Goal: Information Seeking & Learning: Learn about a topic

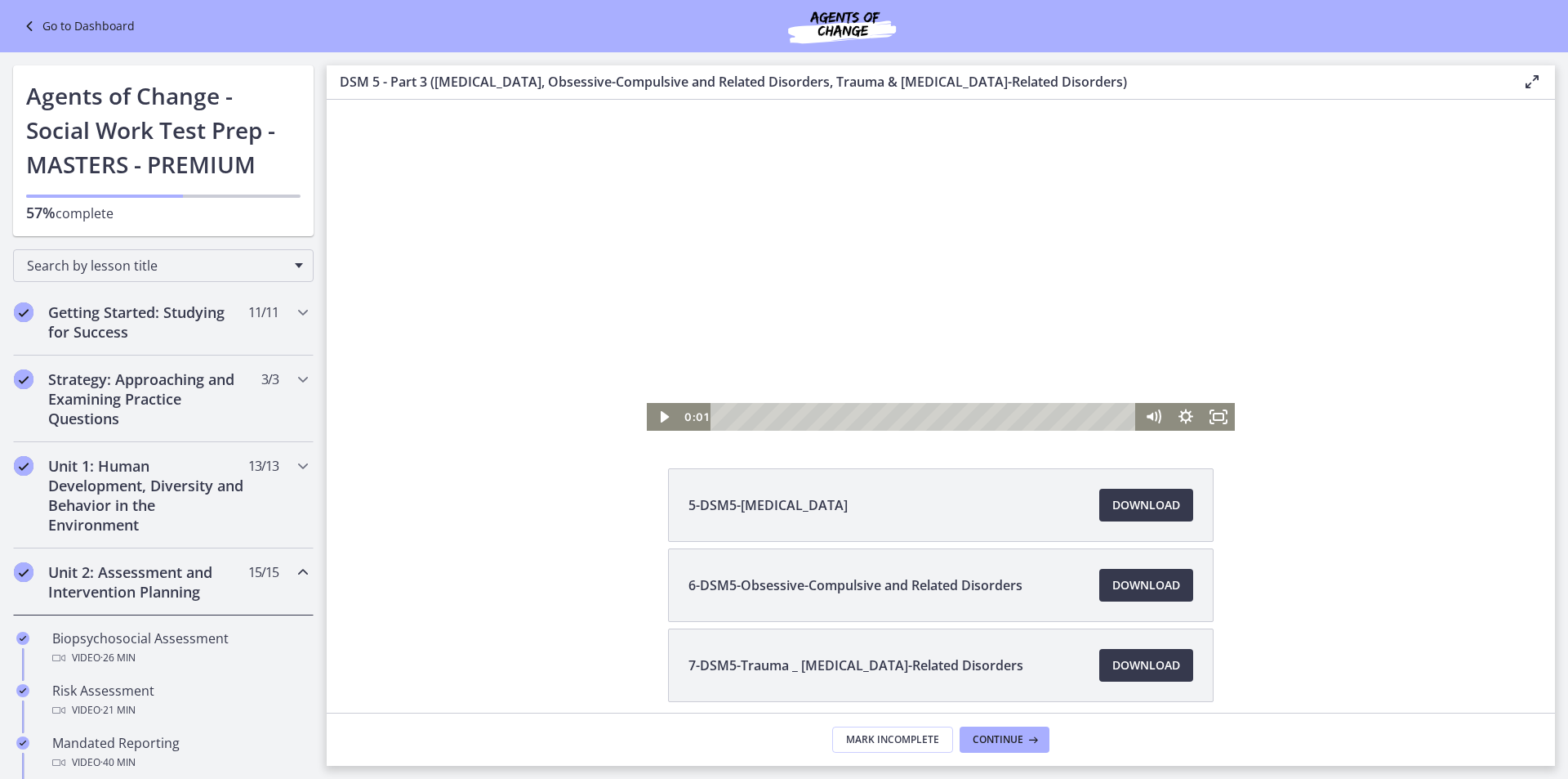
scroll to position [587, 0]
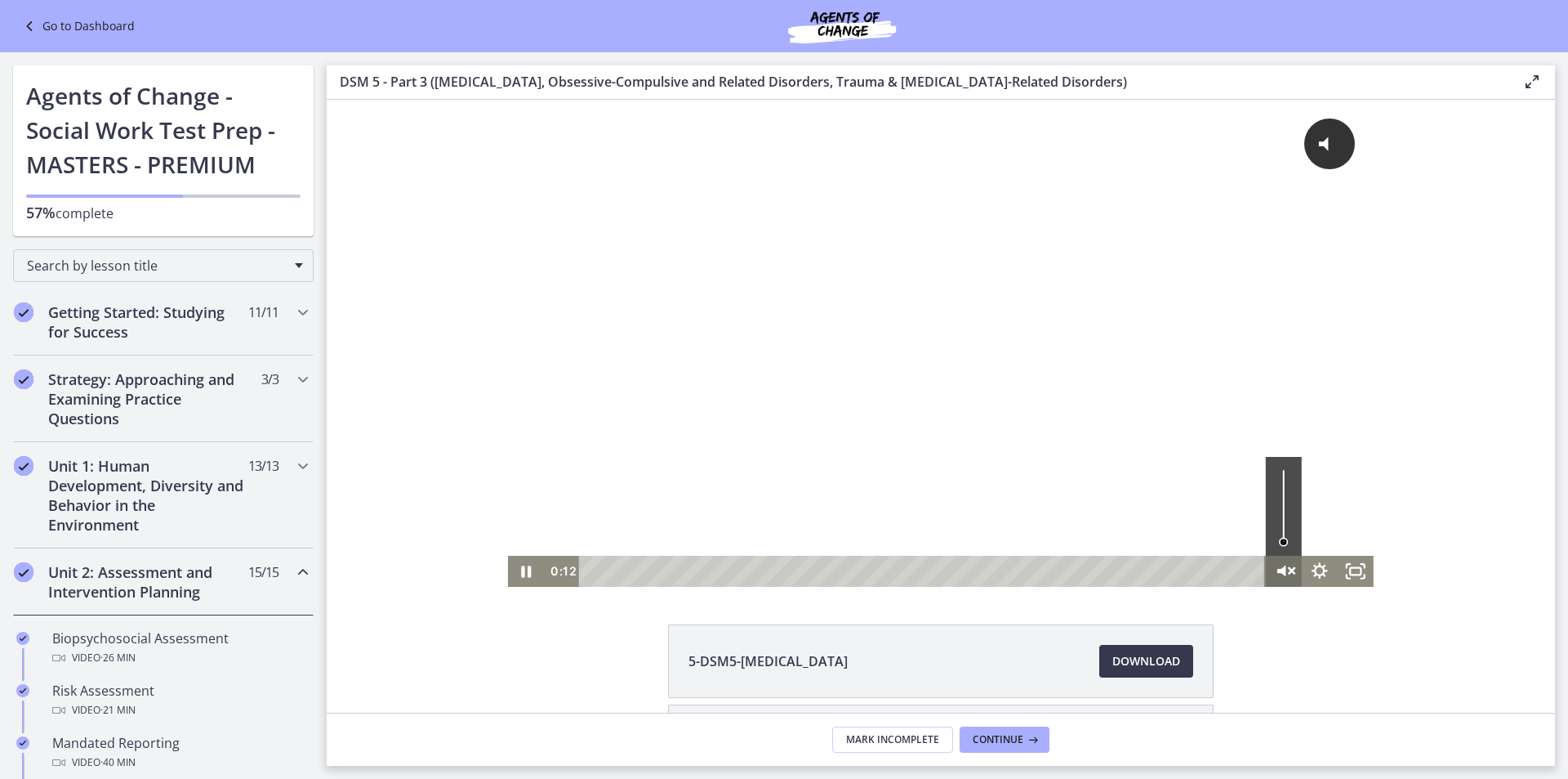
click at [1280, 575] on icon "Unmute" at bounding box center [1283, 571] width 43 height 38
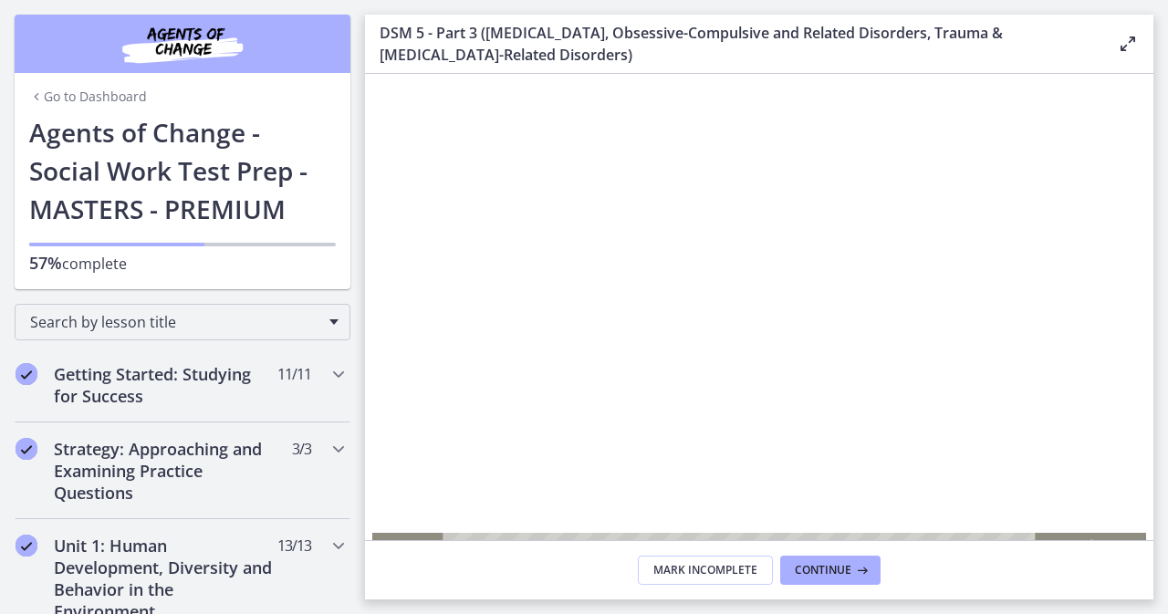
click at [1088, 511] on div at bounding box center [759, 345] width 775 height 435
click at [1111, 522] on div at bounding box center [759, 345] width 775 height 435
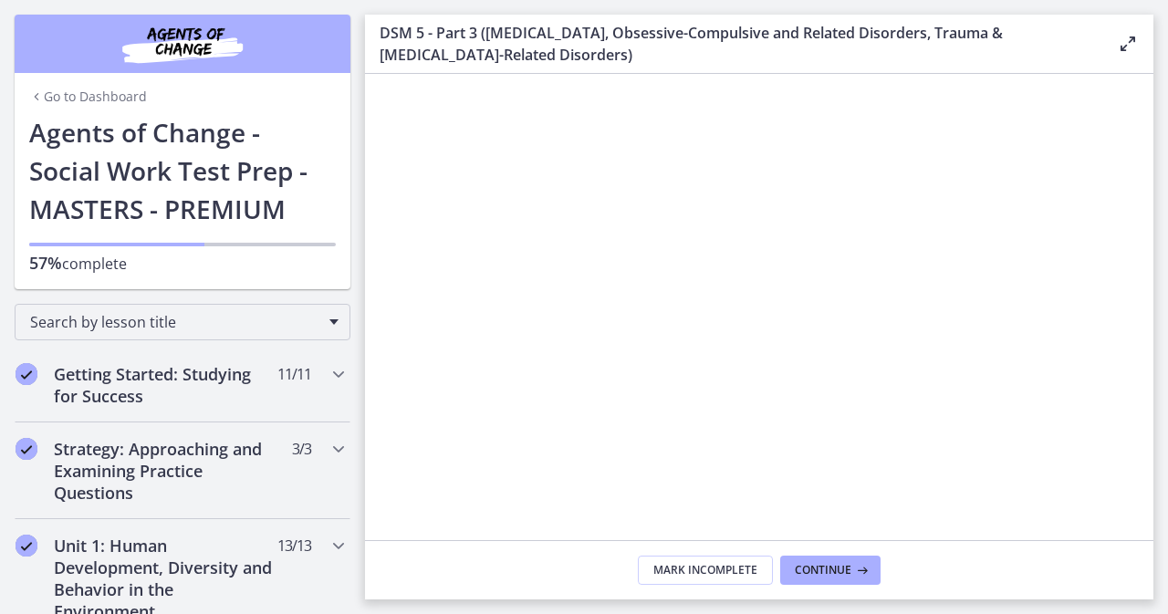
click at [1125, 49] on icon at bounding box center [1128, 44] width 22 height 22
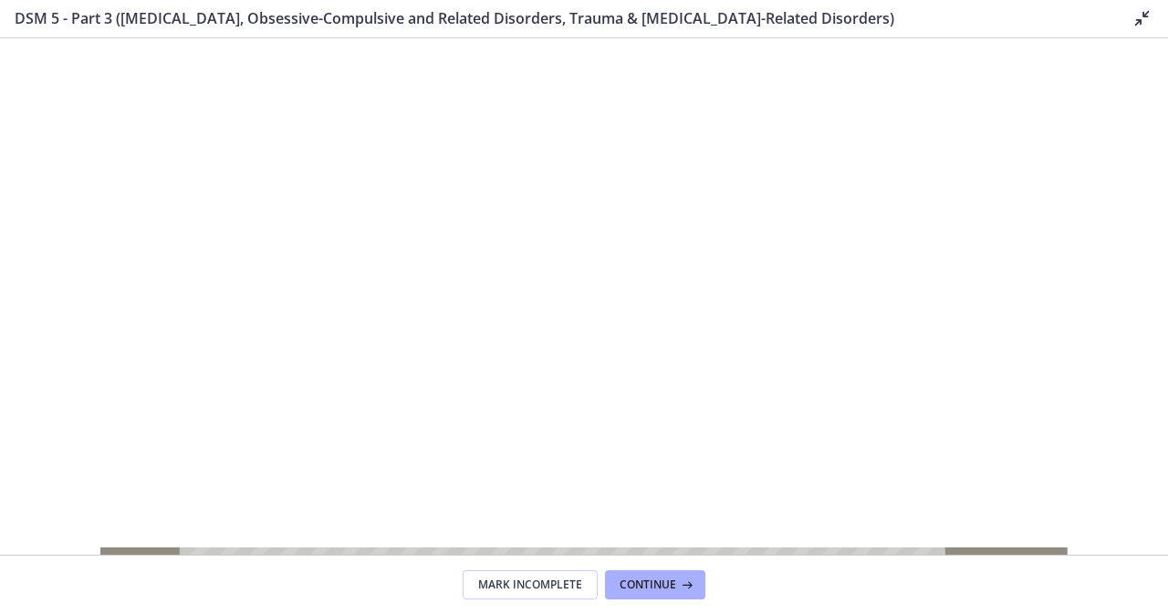
click at [836, 152] on div at bounding box center [583, 310] width 967 height 544
click at [588, 397] on div at bounding box center [583, 310] width 967 height 544
click at [881, 318] on div at bounding box center [583, 310] width 967 height 544
click at [736, 306] on div at bounding box center [583, 310] width 967 height 544
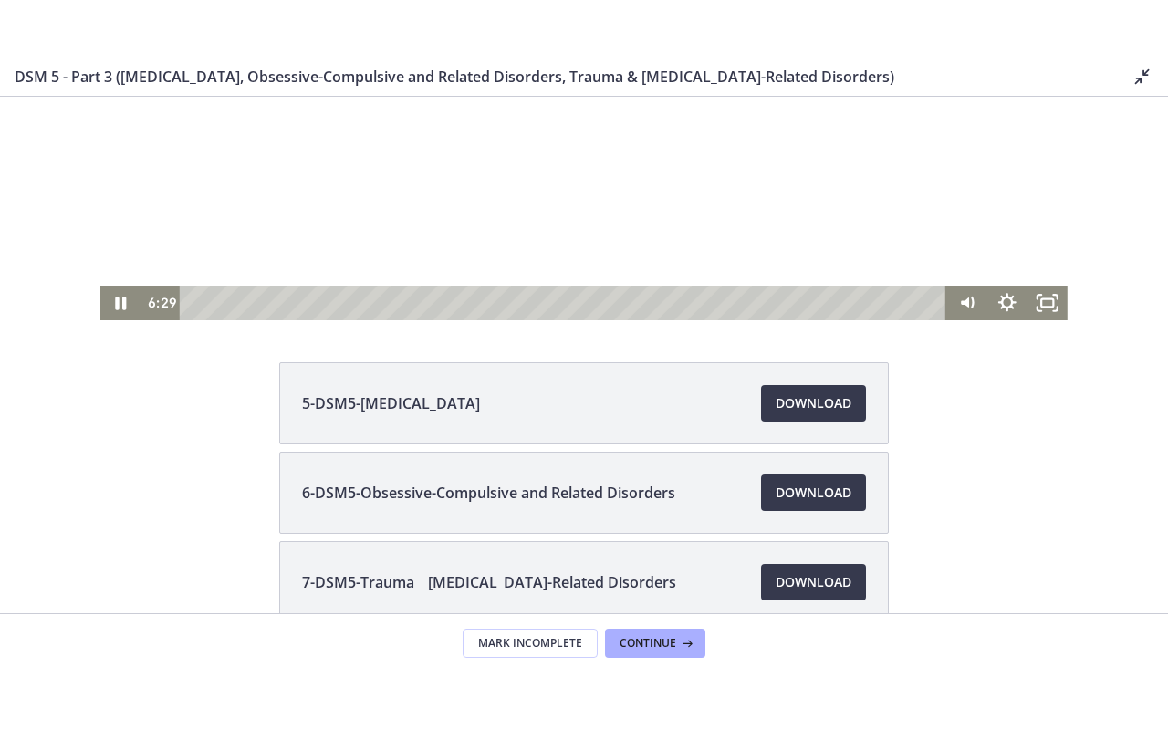
scroll to position [365, 0]
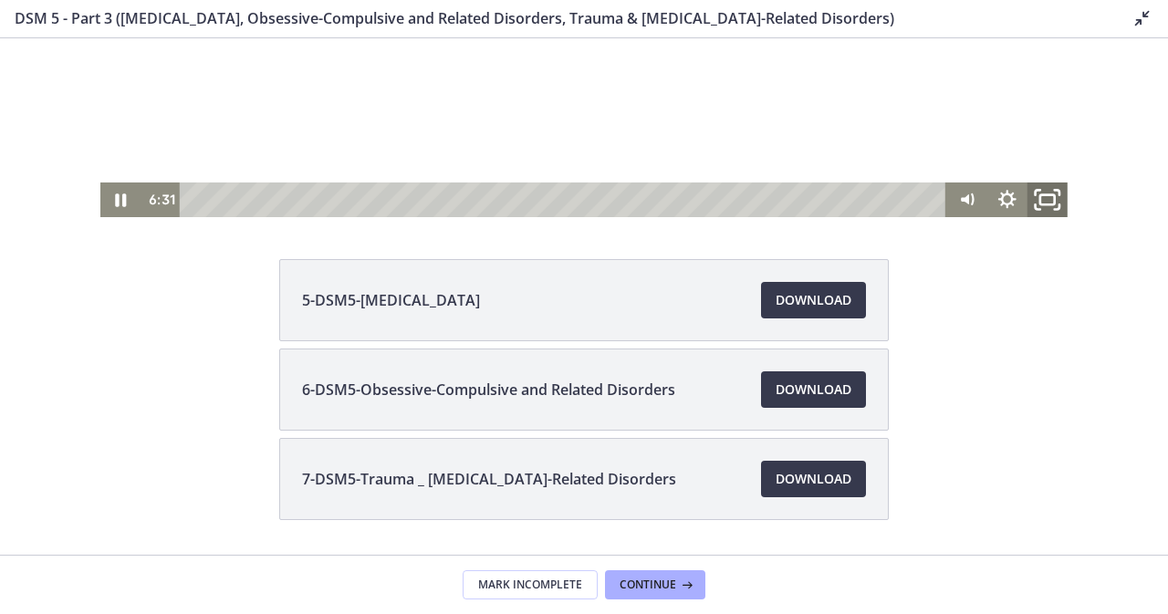
click at [1043, 199] on icon "Fullscreen" at bounding box center [1047, 200] width 48 height 42
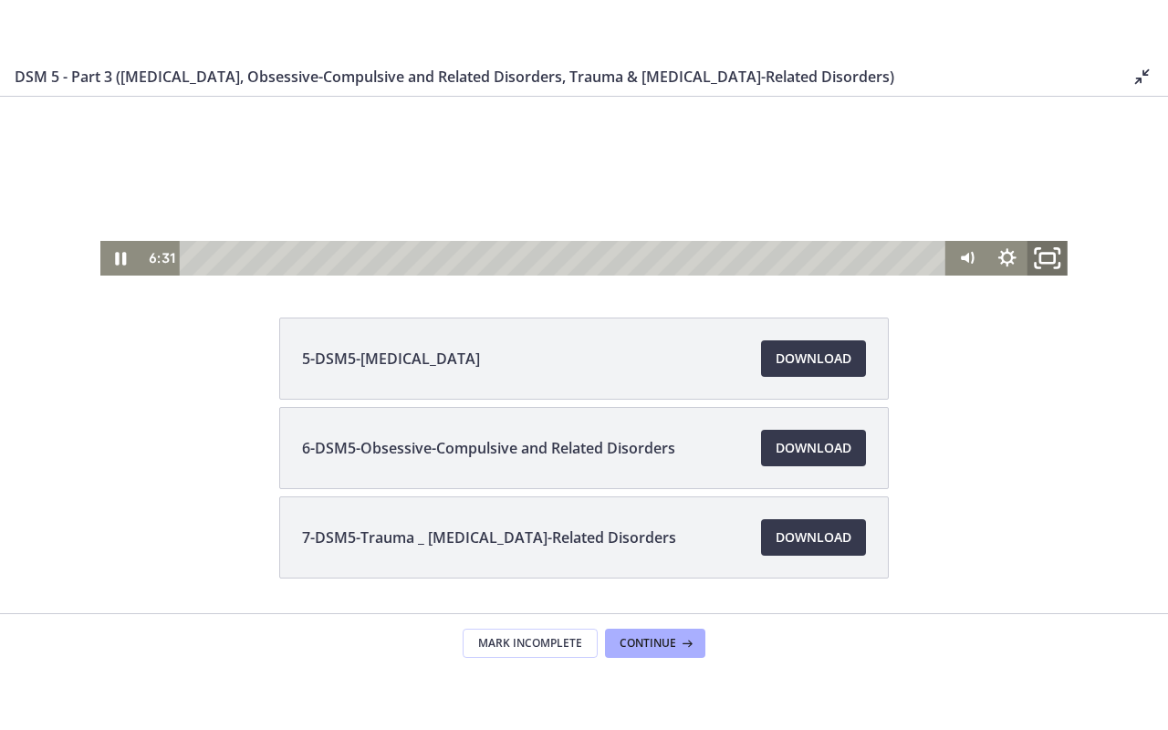
scroll to position [0, 0]
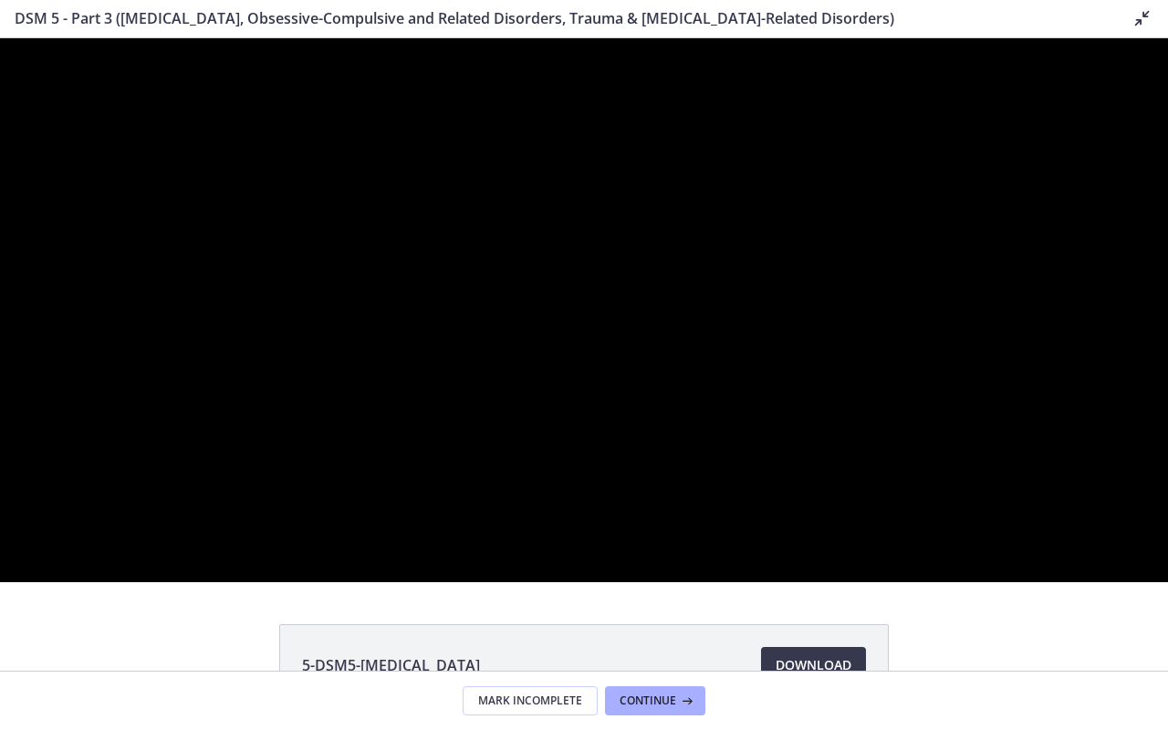
drag, startPoint x: 1028, startPoint y: 329, endPoint x: 1153, endPoint y: 245, distance: 150.8
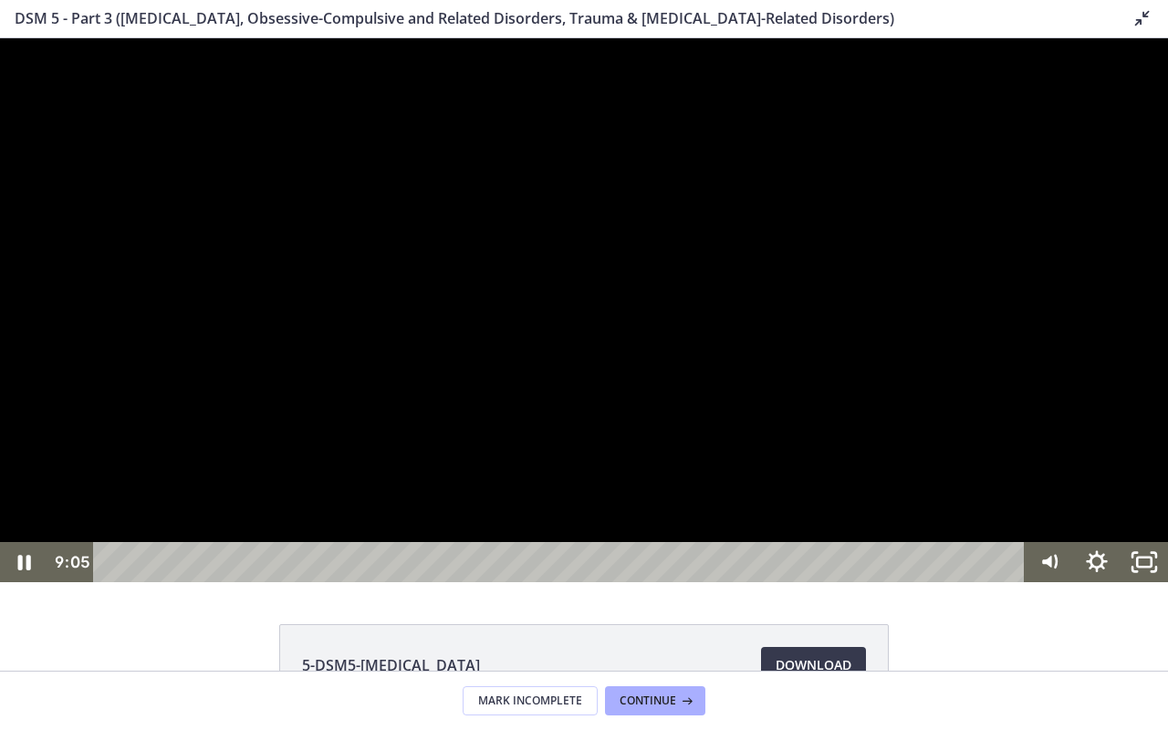
click at [947, 281] on div at bounding box center [584, 310] width 1168 height 544
